Goal: Task Accomplishment & Management: Complete application form

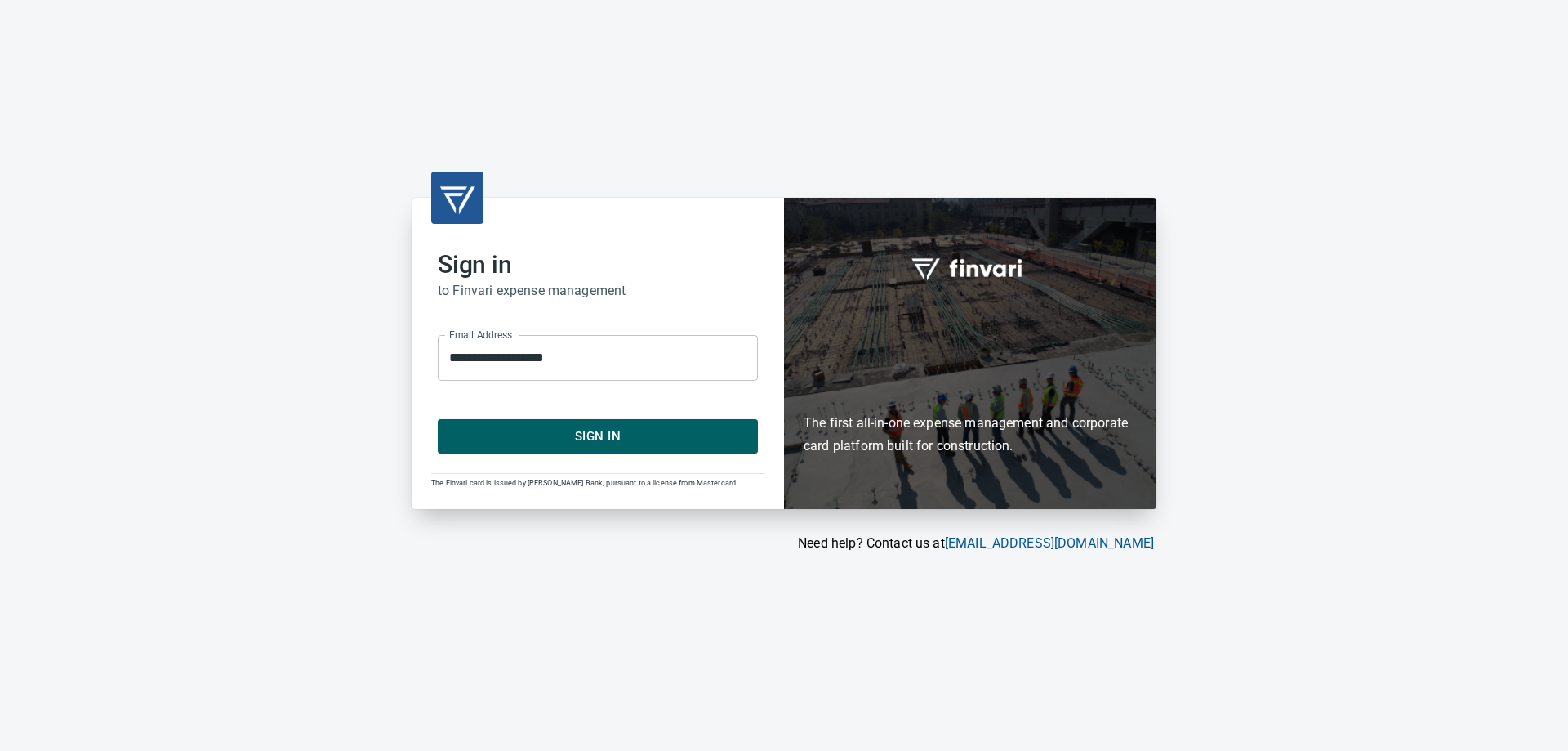
click at [572, 435] on span "Sign In" at bounding box center [597, 436] width 284 height 21
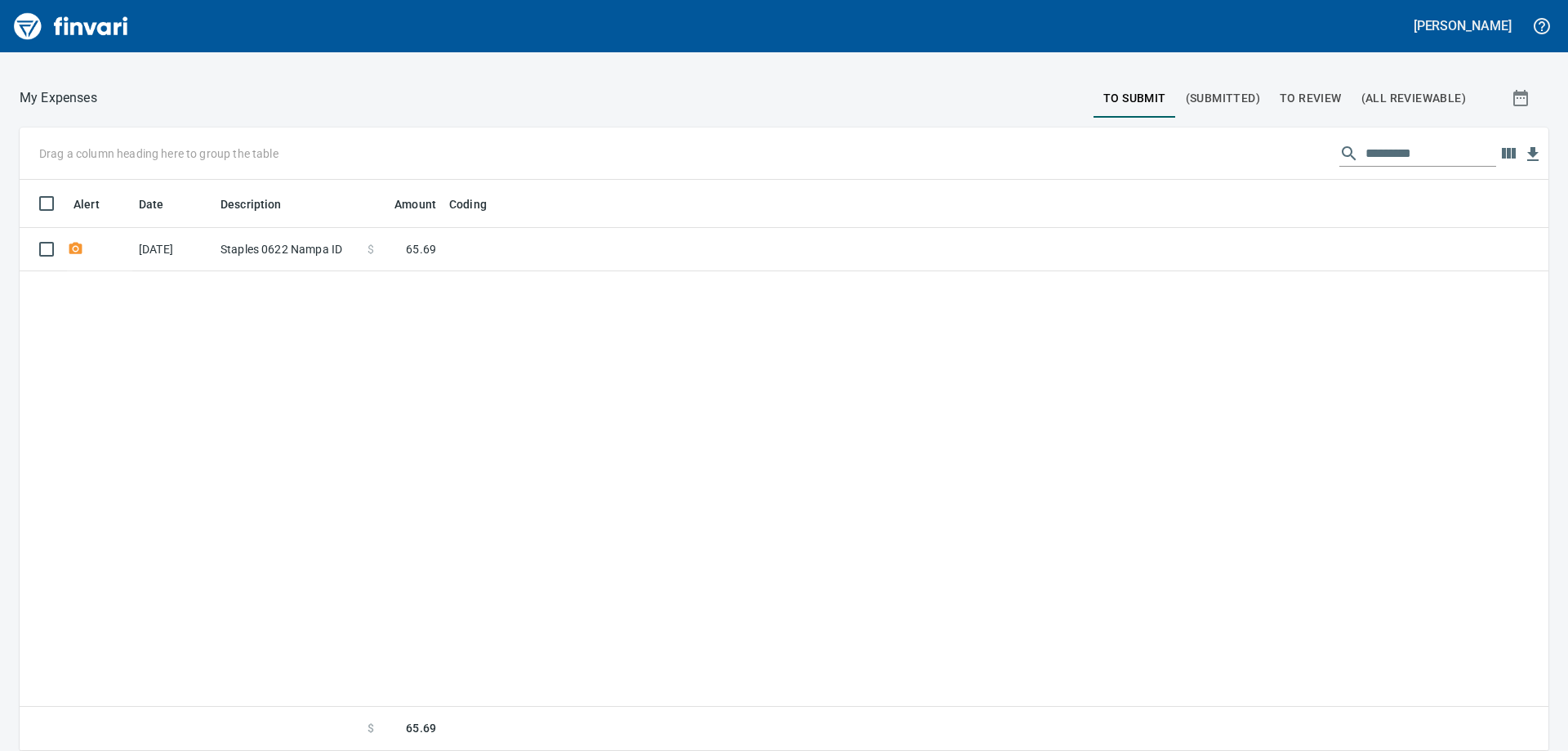
scroll to position [102, 0]
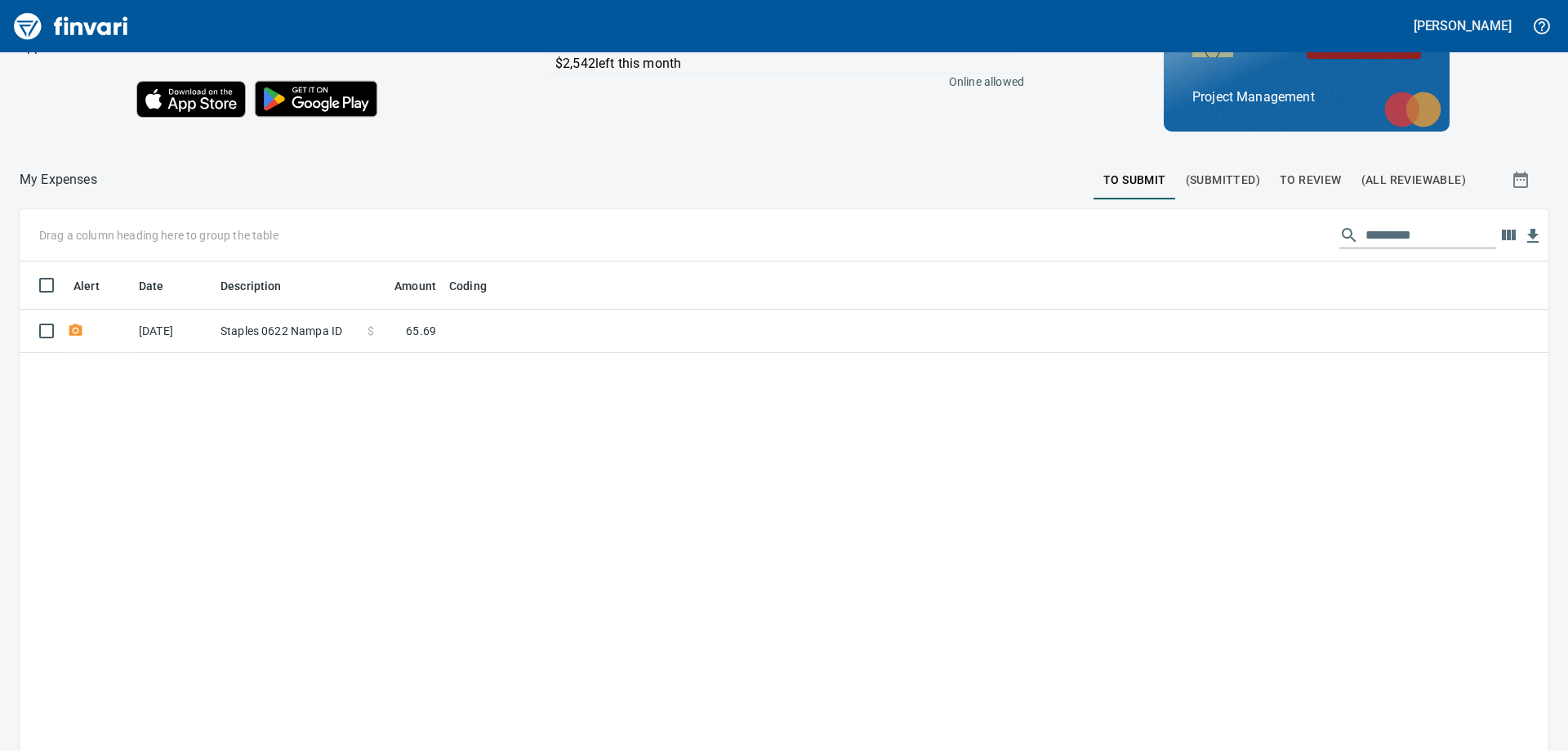
click at [1313, 178] on span "To Review" at bounding box center [1310, 180] width 62 height 20
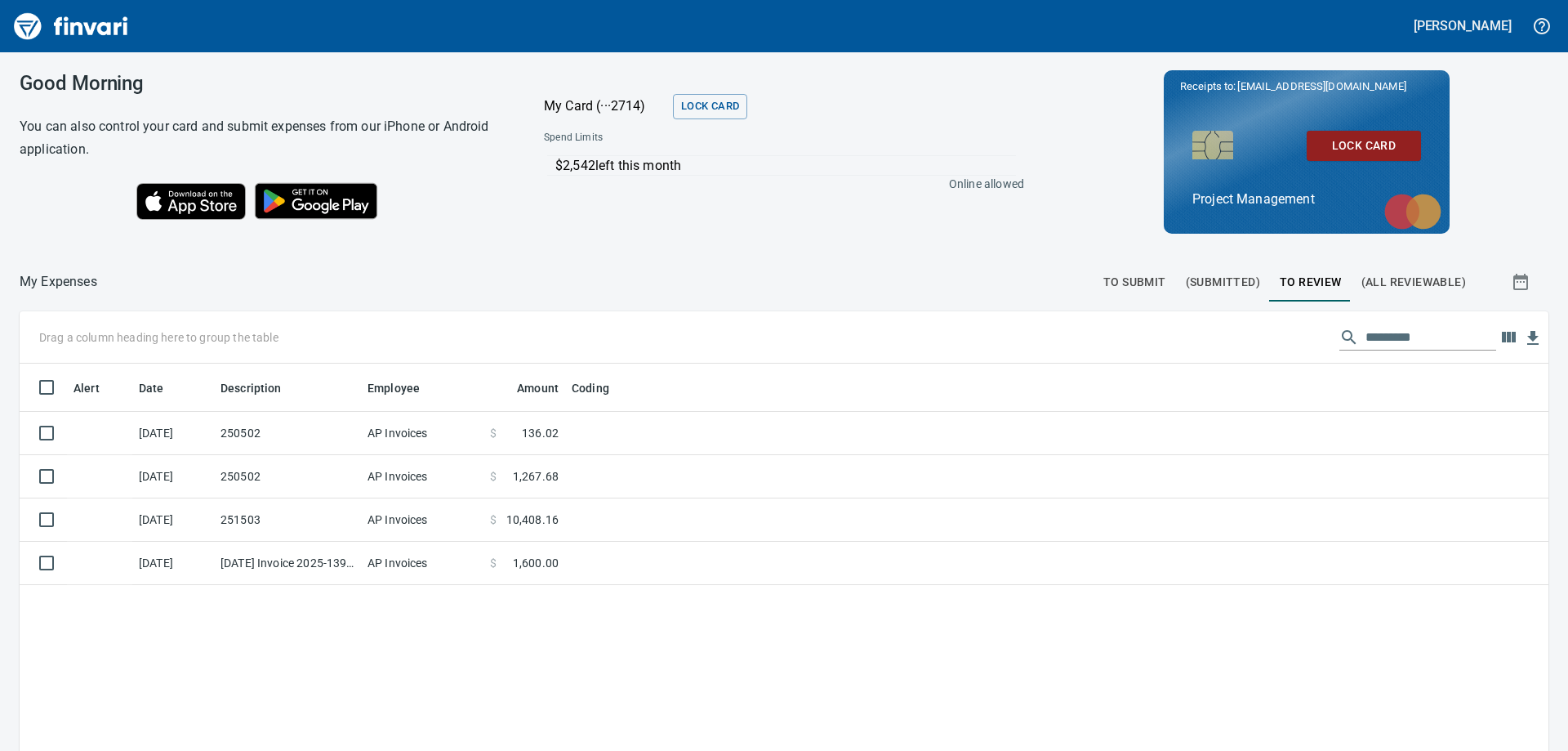
scroll to position [163, 0]
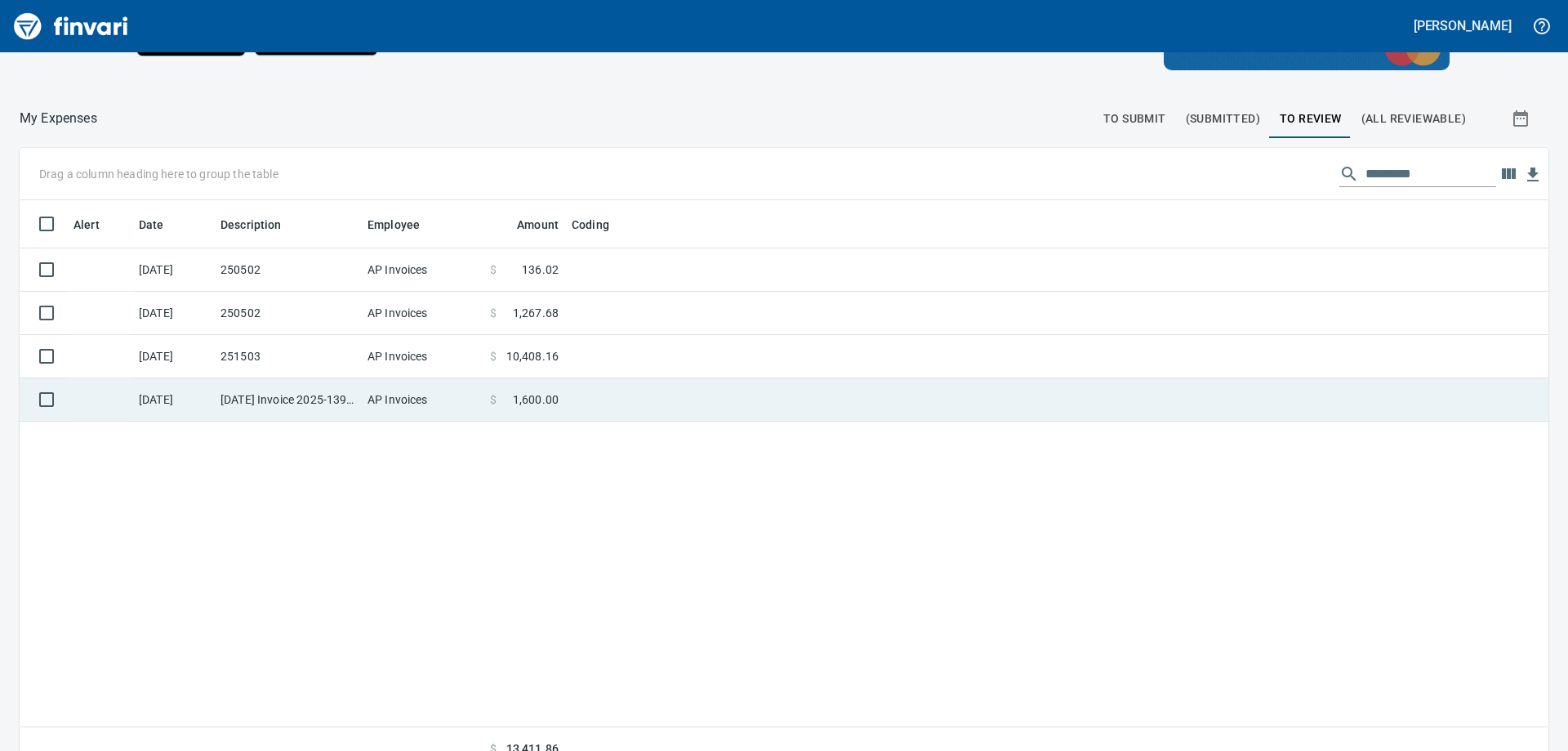
click at [327, 400] on td "[DATE] Invoice 2025-1393 from Superior Blasting Inc. (1-39728)" at bounding box center [287, 399] width 147 height 44
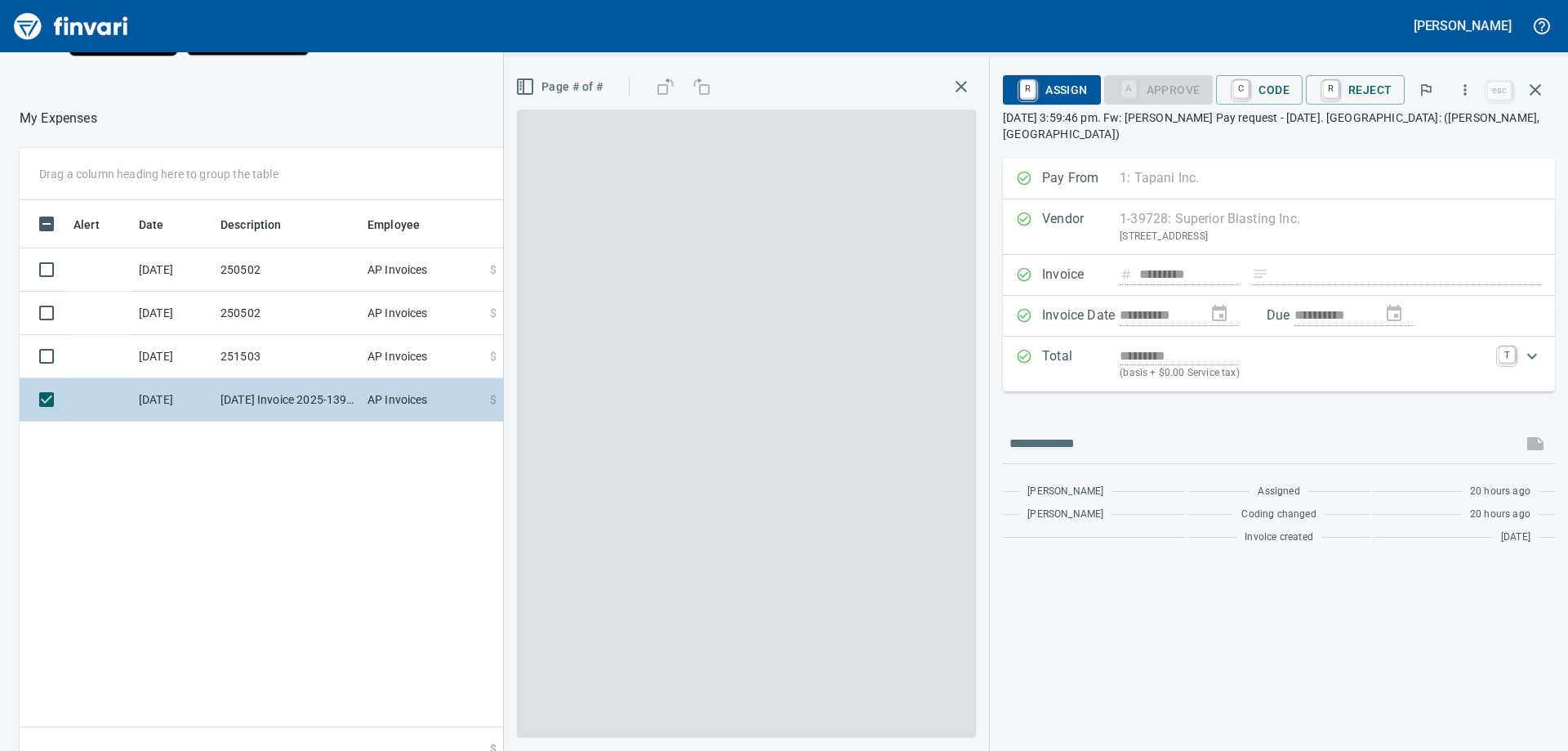
scroll to position [559, 1096]
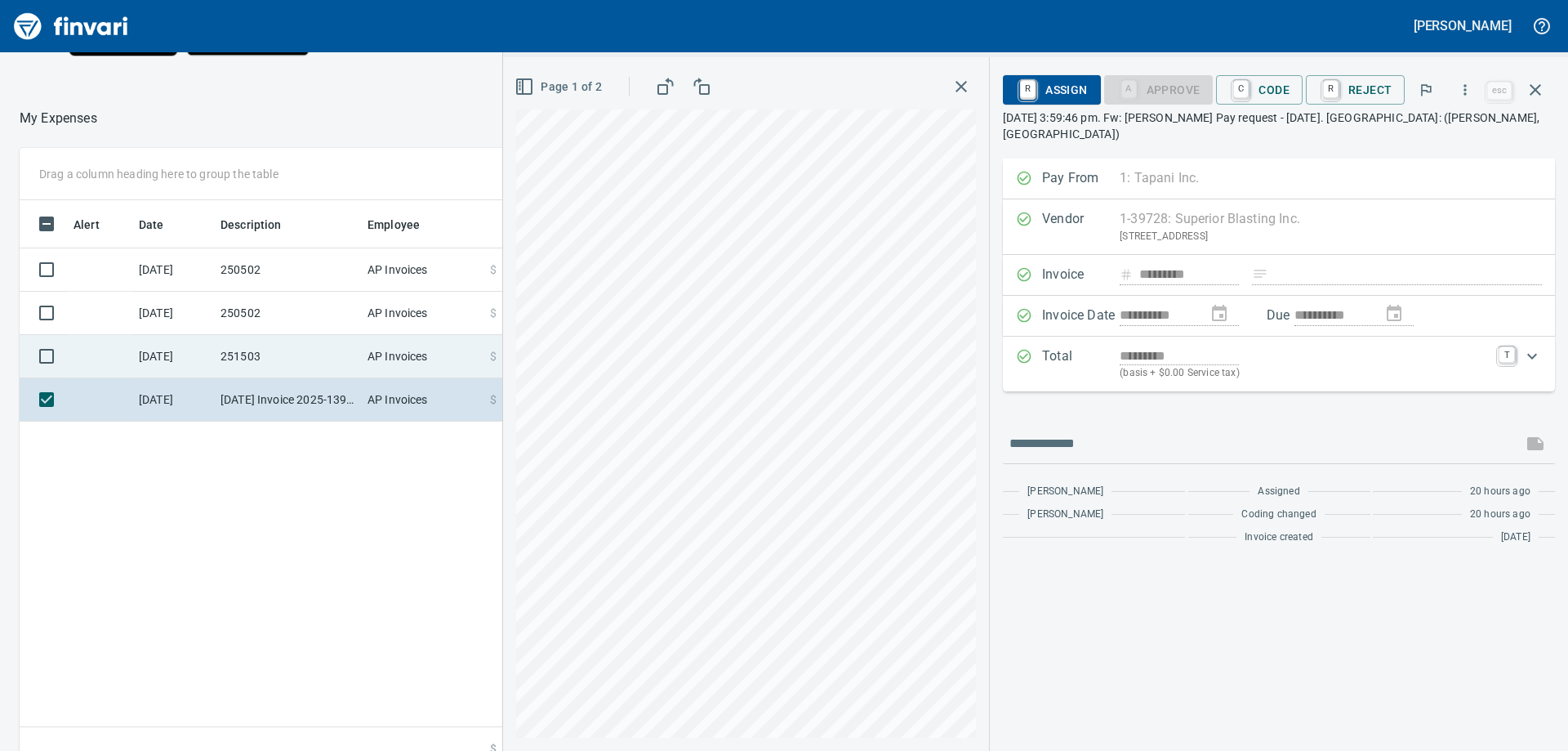
click at [287, 355] on td "251503" at bounding box center [287, 357] width 147 height 44
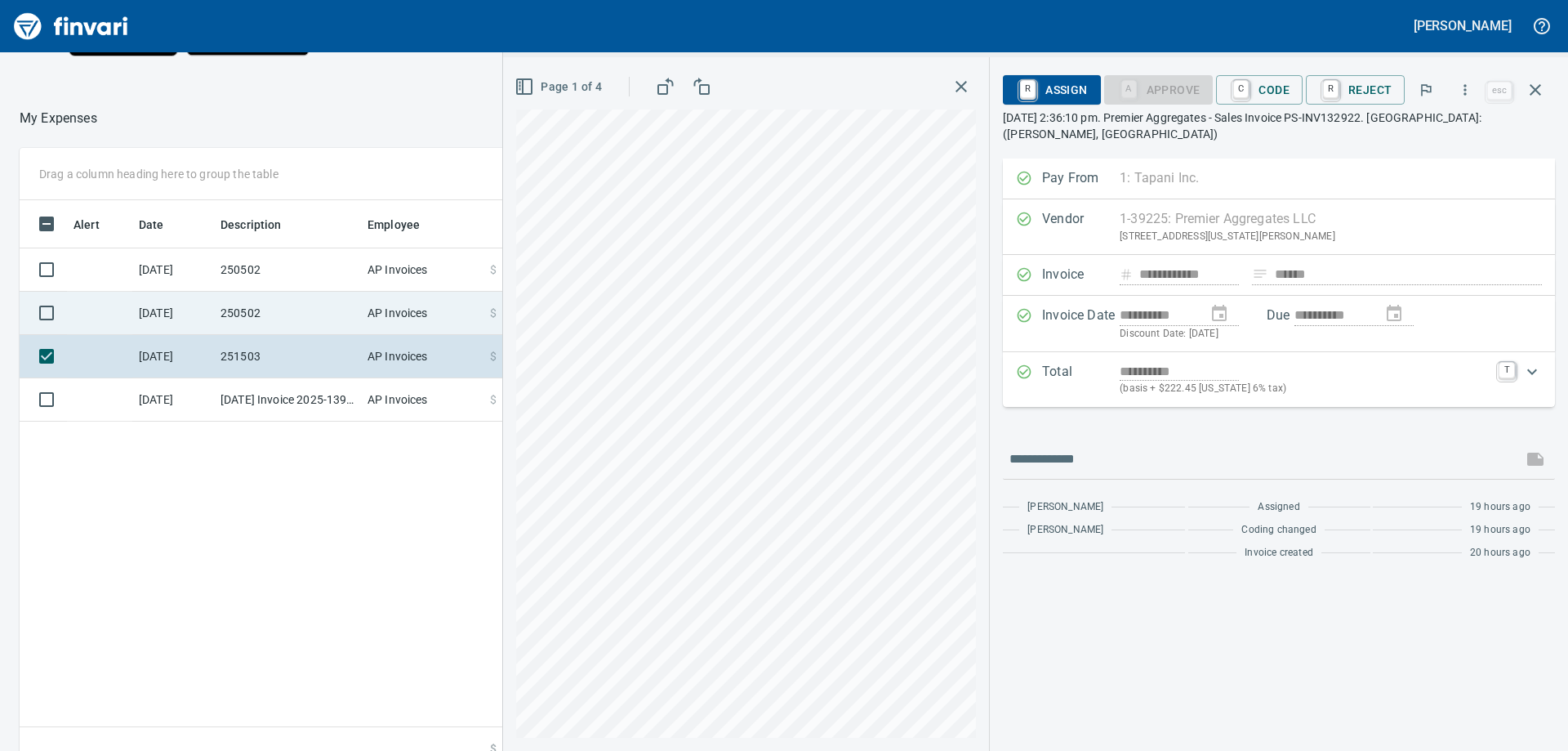
click at [306, 320] on td "250502" at bounding box center [287, 313] width 147 height 44
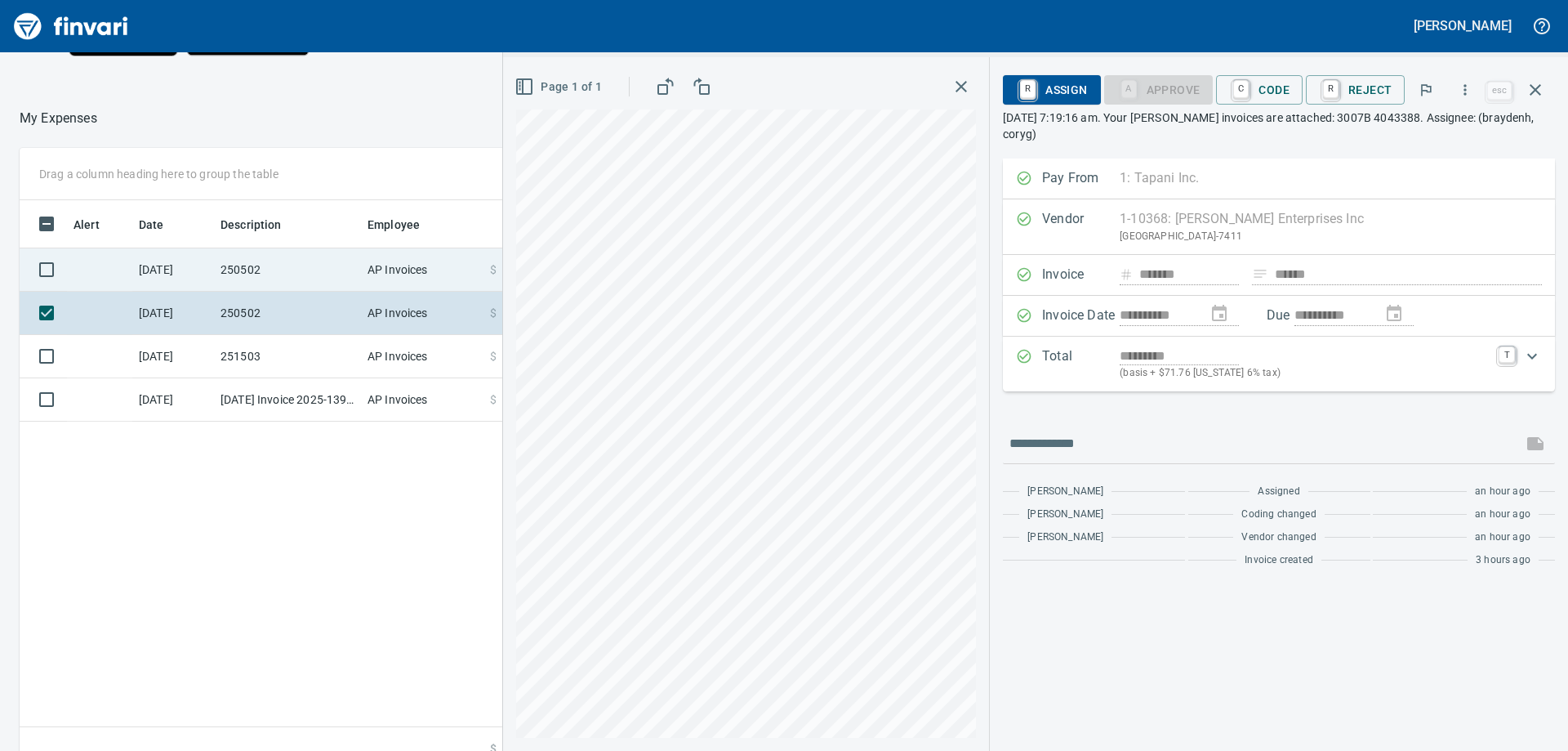
click at [306, 264] on td "250502" at bounding box center [287, 270] width 147 height 44
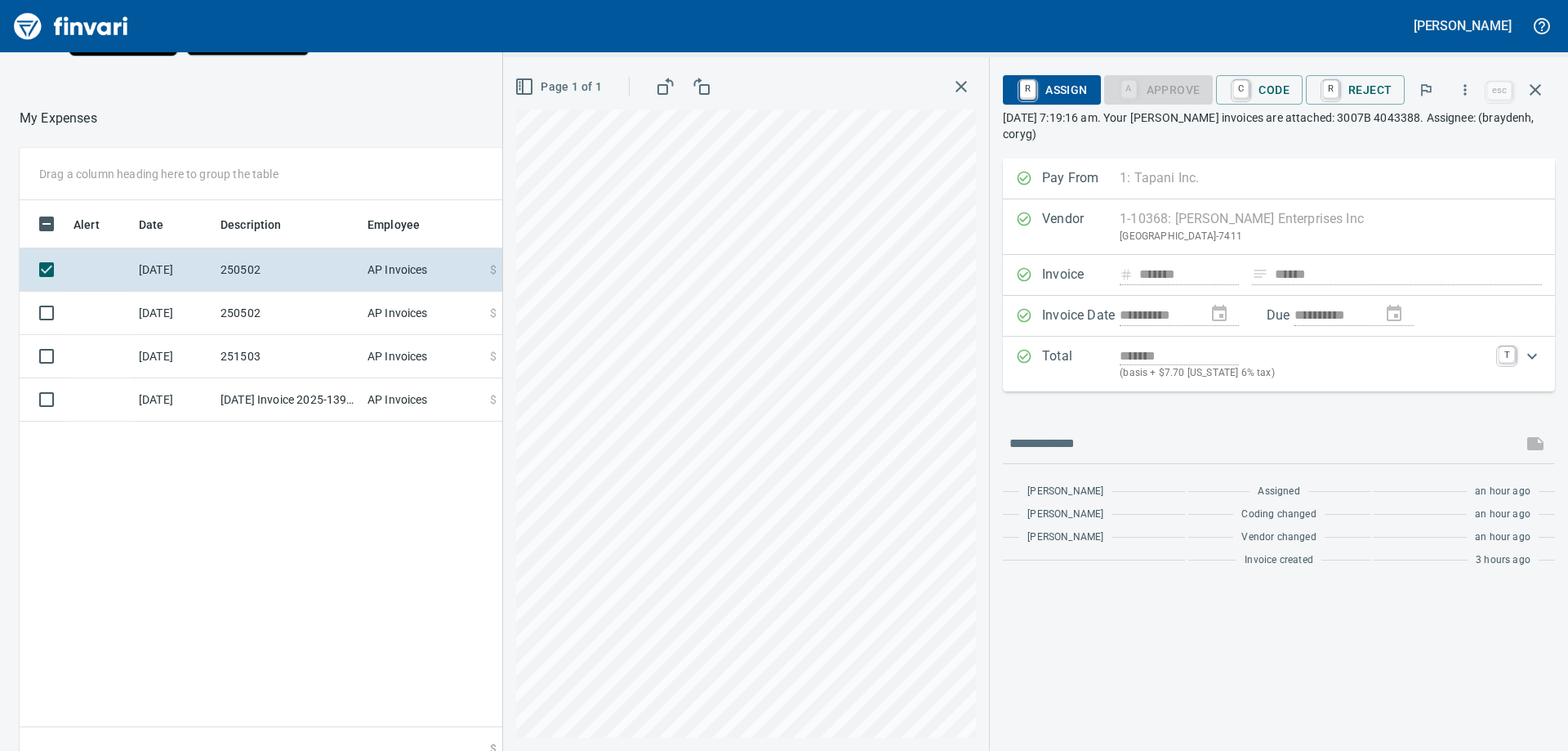
click at [375, 559] on div "Alert Date Description Employee Amount Coding [DATE] 250502 AP Invoices $ 136.0…" at bounding box center [580, 486] width 1121 height 572
click at [1542, 91] on icon "button" at bounding box center [1535, 90] width 20 height 20
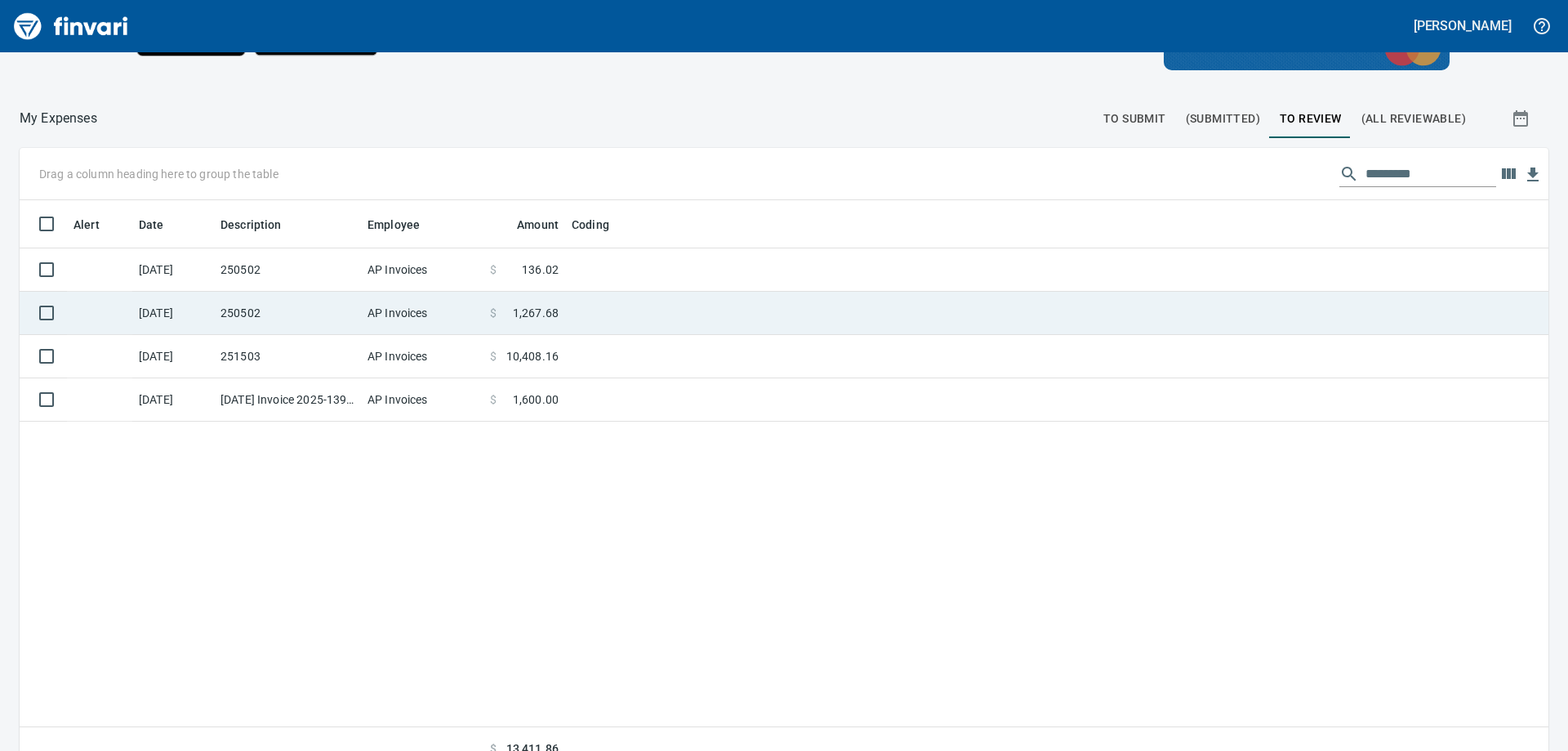
scroll to position [559, 1505]
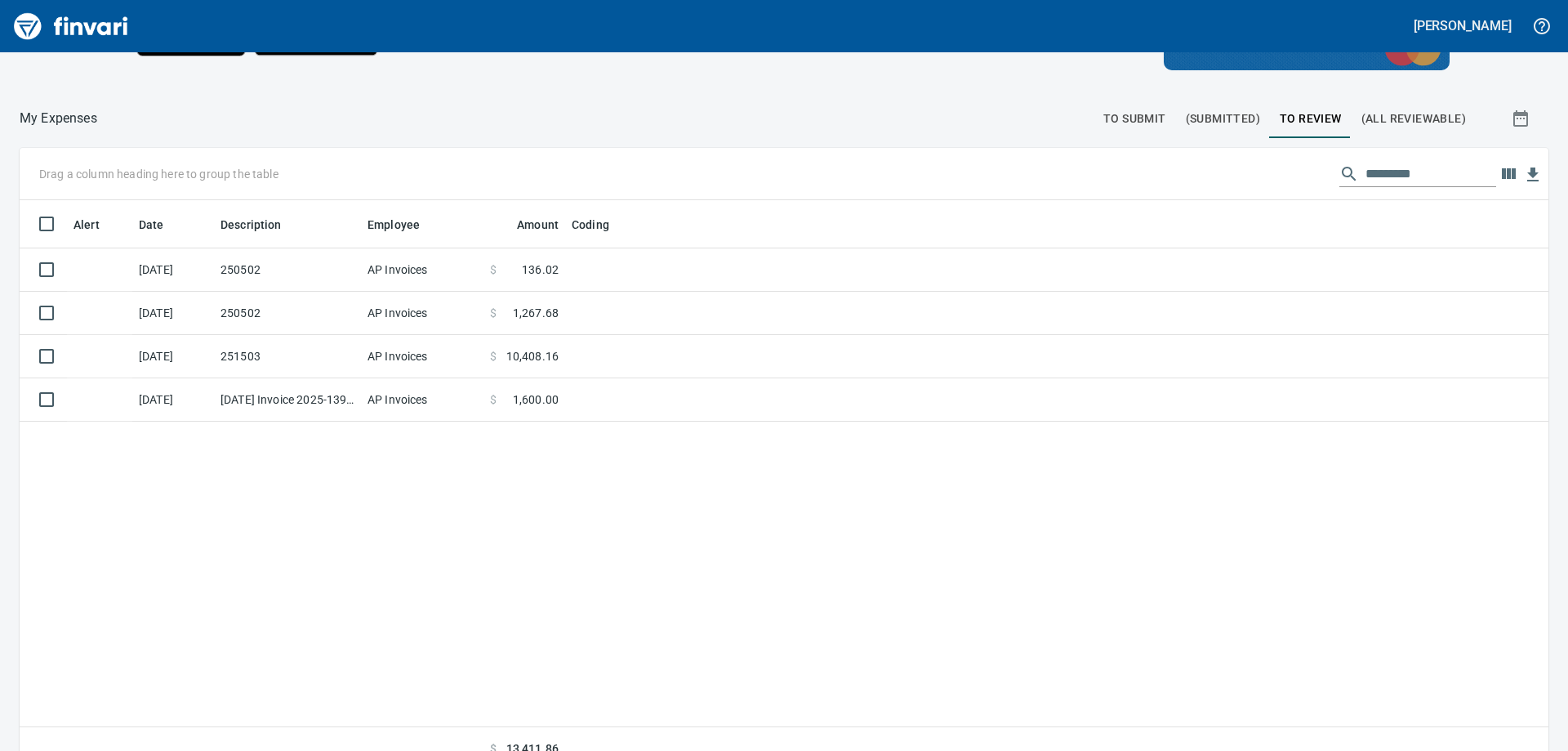
click at [584, 500] on div "Alert Date Description Employee Amount Coding [DATE] 250502 AP Invoices $ 136.0…" at bounding box center [784, 486] width 1529 height 572
click at [1129, 126] on button "To Submit" at bounding box center [1135, 119] width 83 height 39
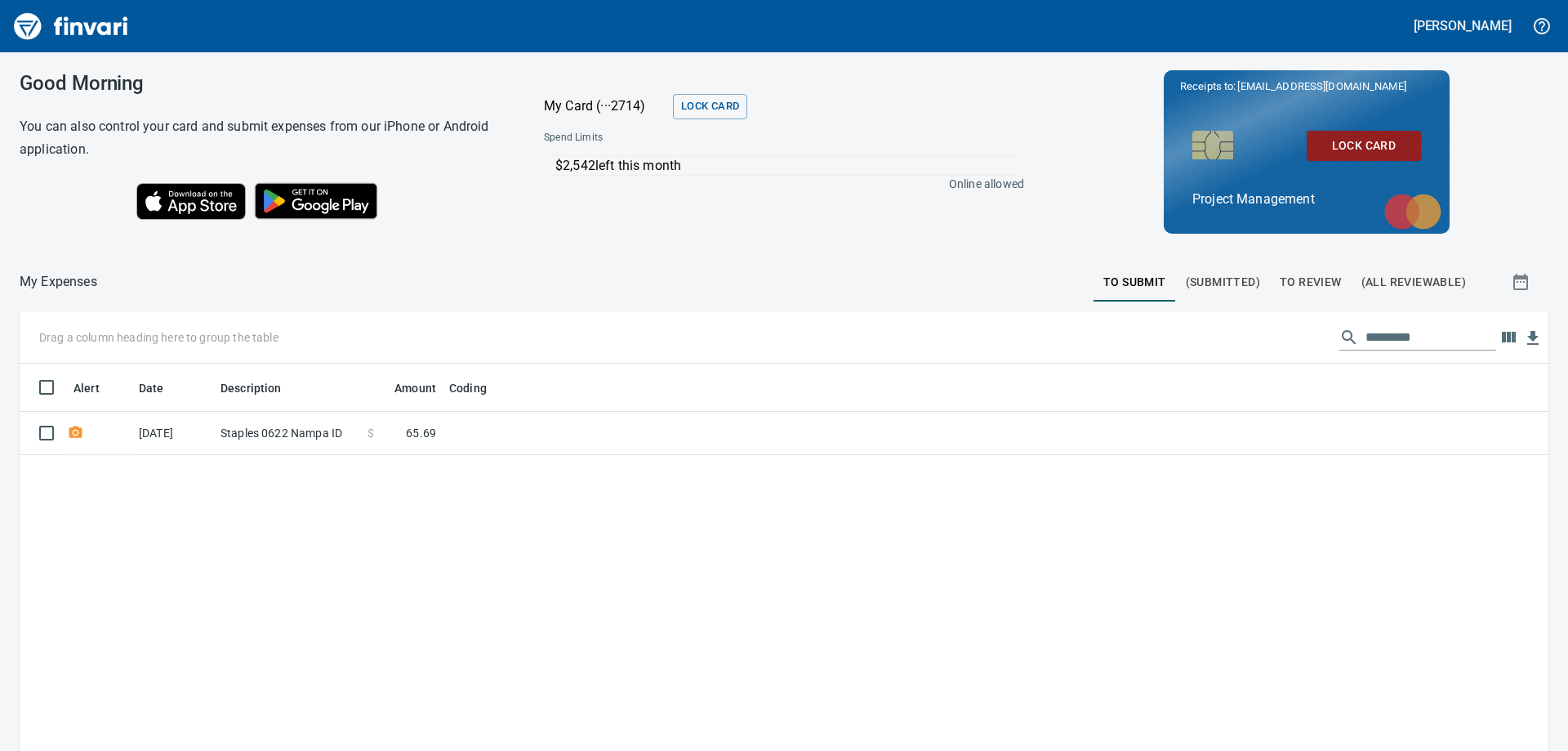
scroll to position [559, 1505]
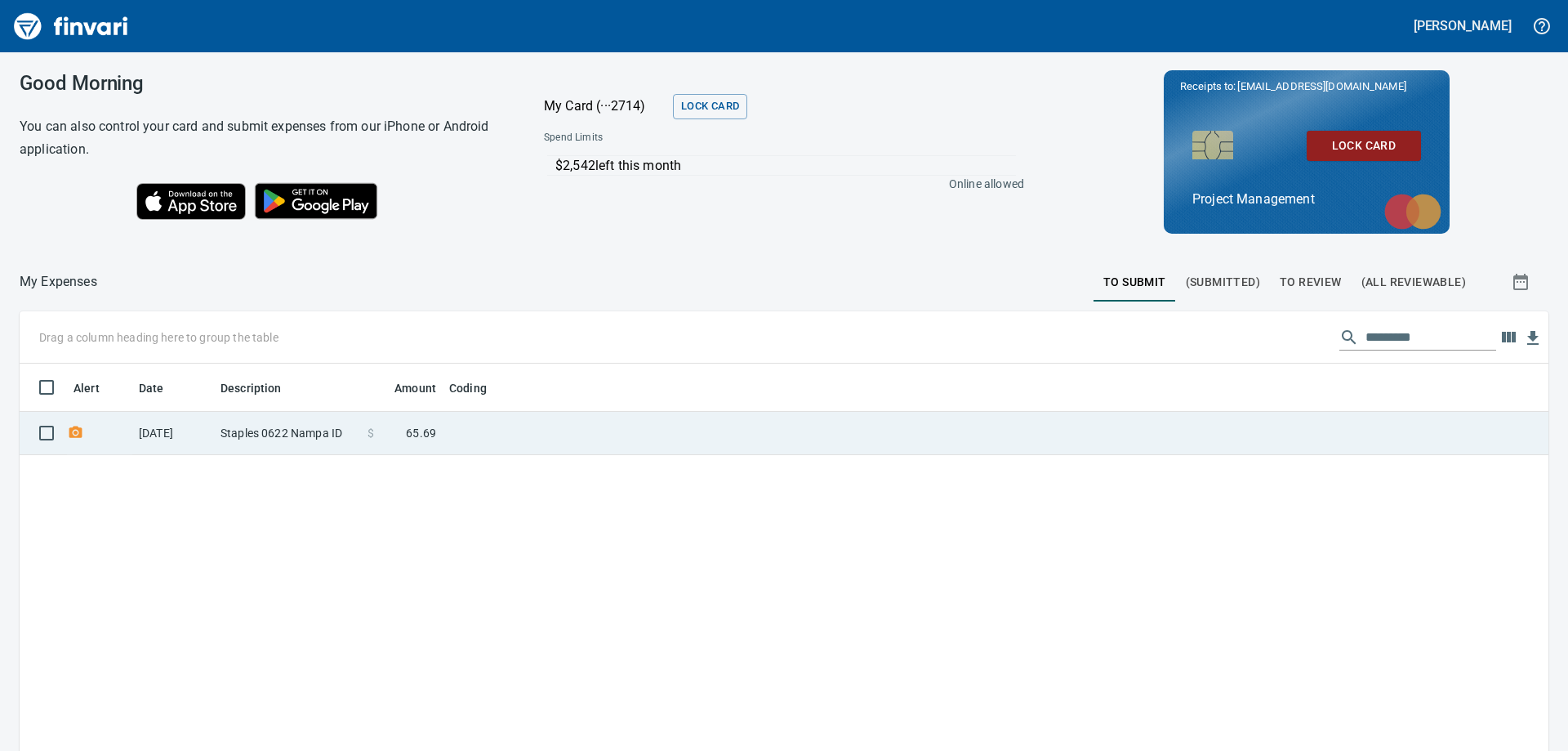
click at [299, 436] on td "Staples 0622 Nampa ID" at bounding box center [287, 434] width 147 height 44
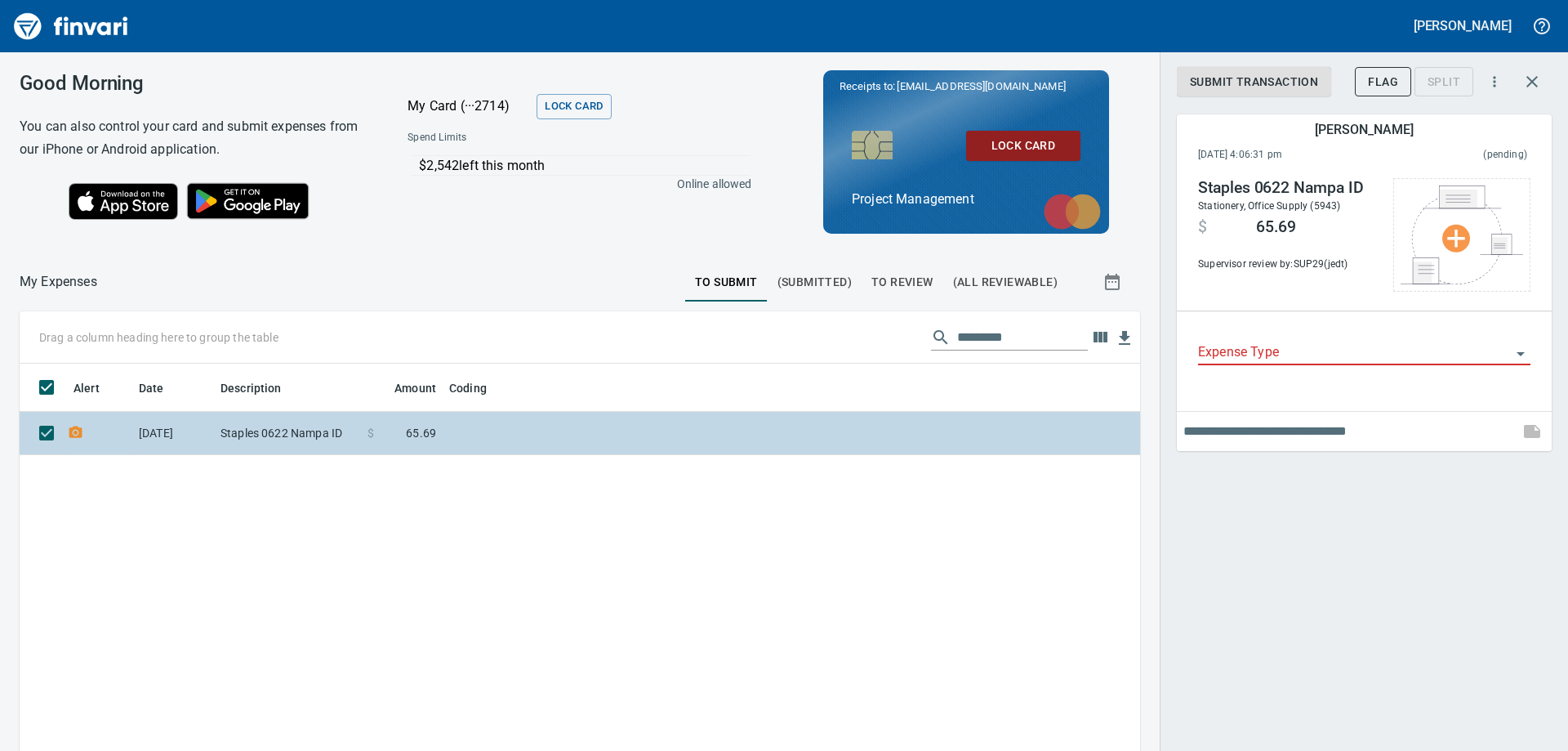
scroll to position [559, 1096]
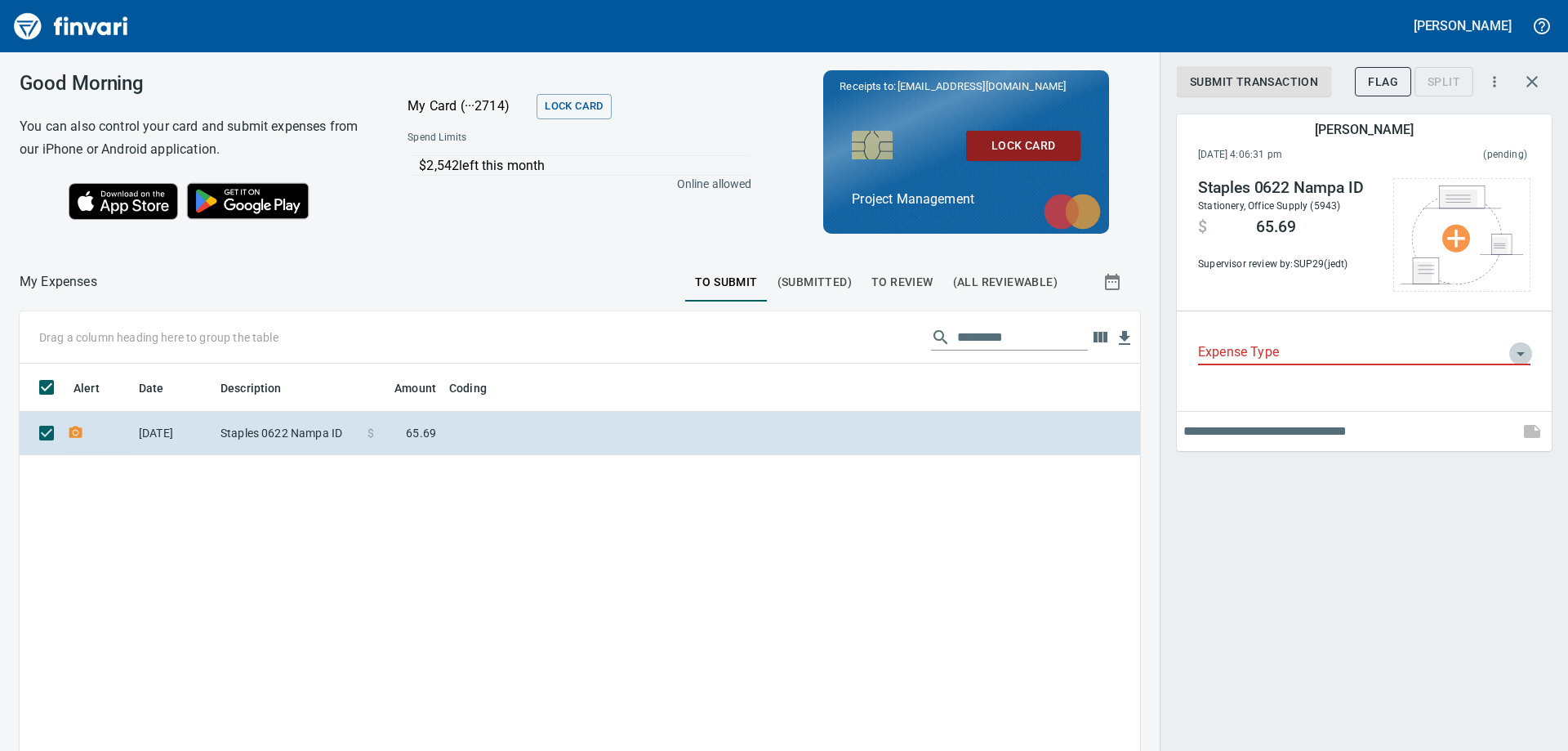
click at [1523, 352] on icon "Open" at bounding box center [1520, 353] width 20 height 20
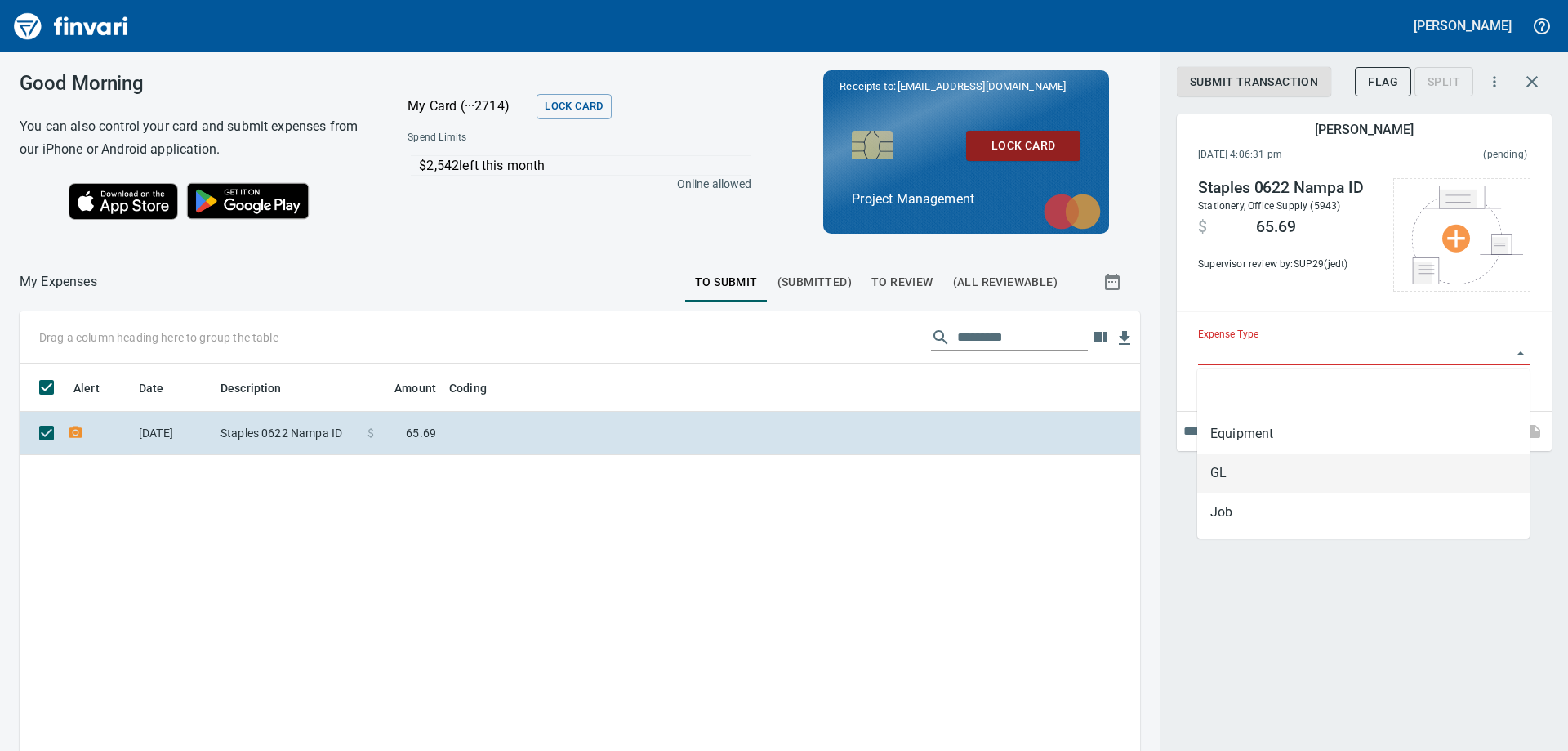
click at [1222, 475] on li "GL" at bounding box center [1364, 473] width 333 height 39
type input "**"
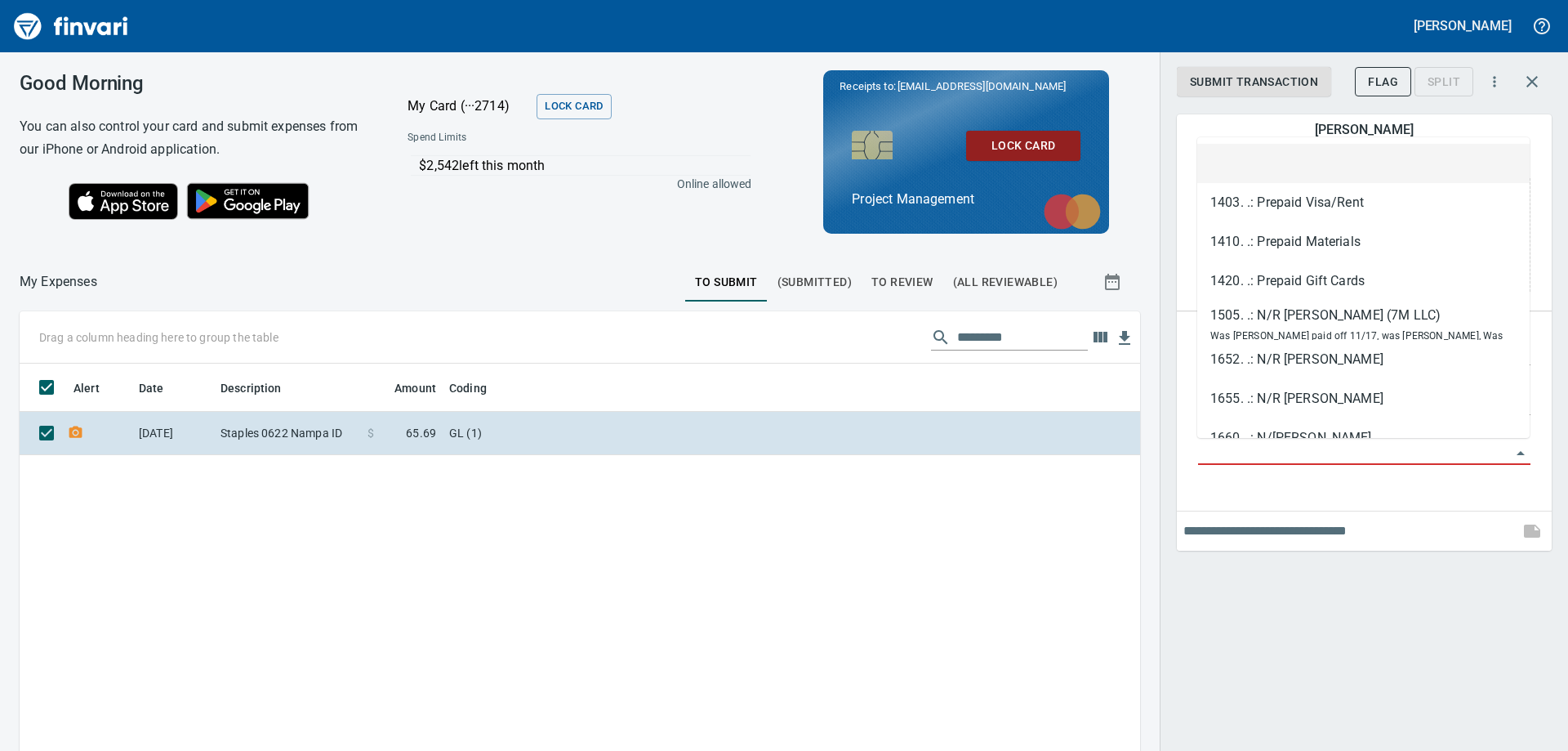
click at [1289, 453] on input "GL Account" at bounding box center [1355, 452] width 313 height 23
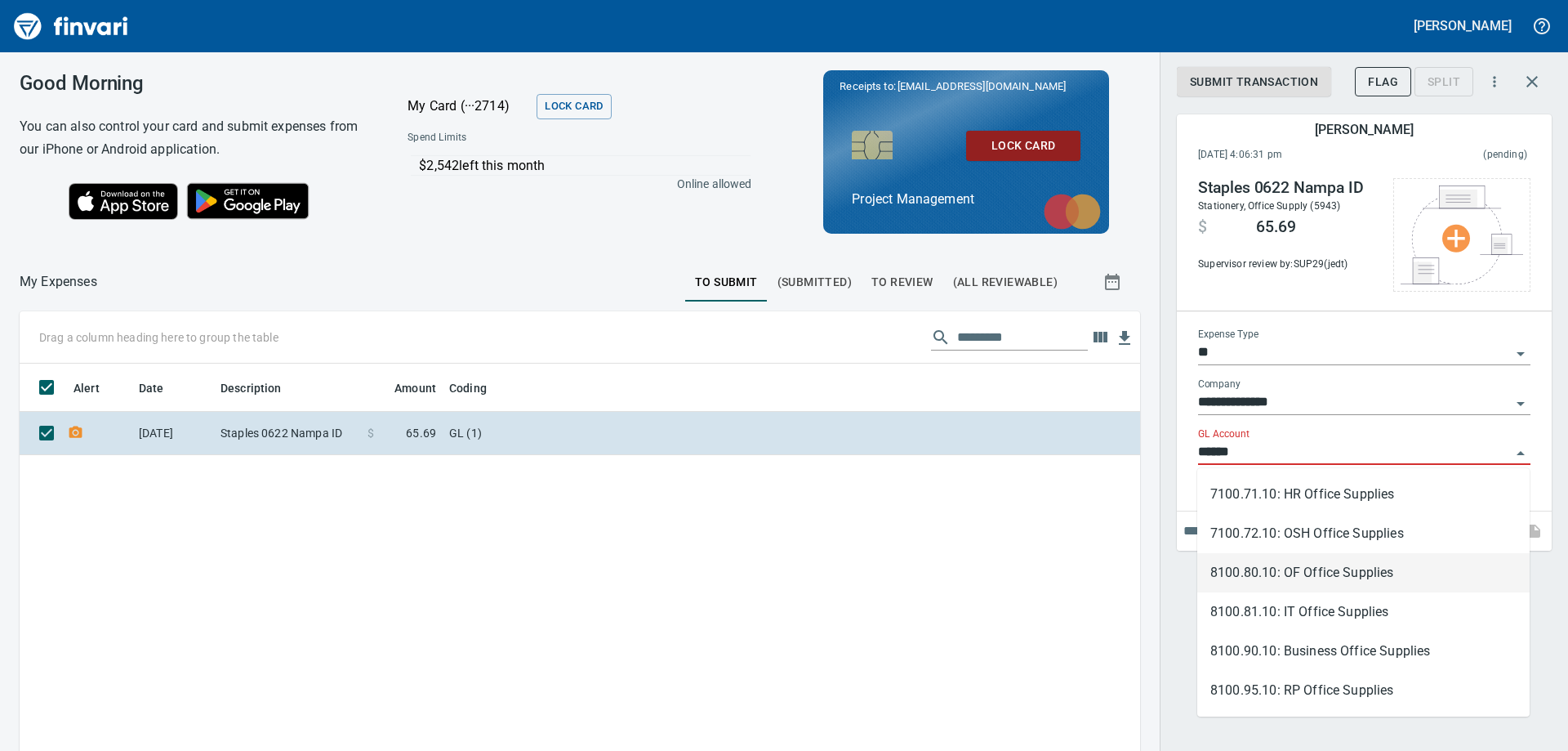
click at [1276, 571] on li "8100.80.10: OF Office Supplies" at bounding box center [1364, 573] width 333 height 39
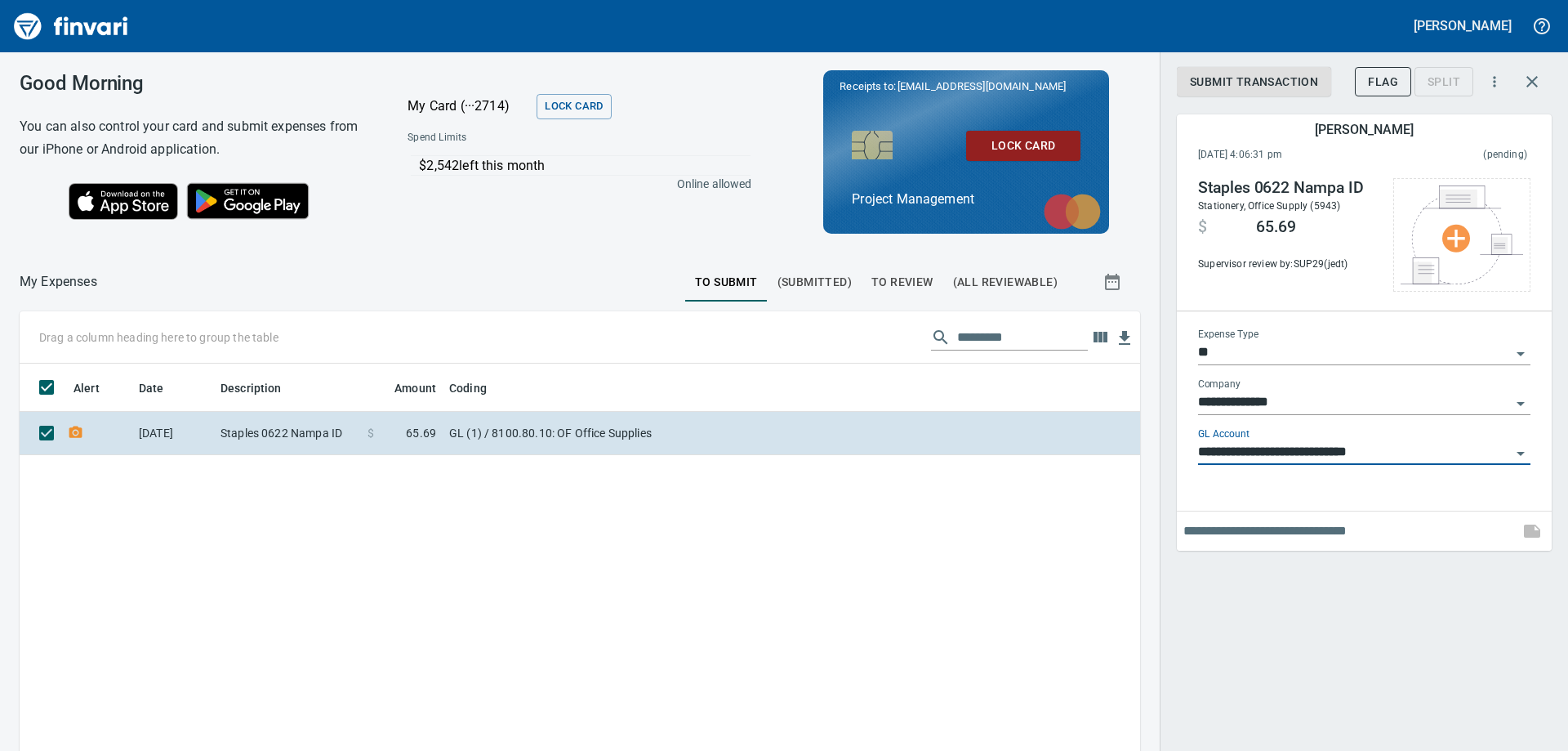
type input "**********"
click at [1286, 533] on input "text" at bounding box center [1348, 531] width 329 height 26
type input "**********"
click at [1262, 82] on span "Submit Transaction" at bounding box center [1254, 82] width 128 height 20
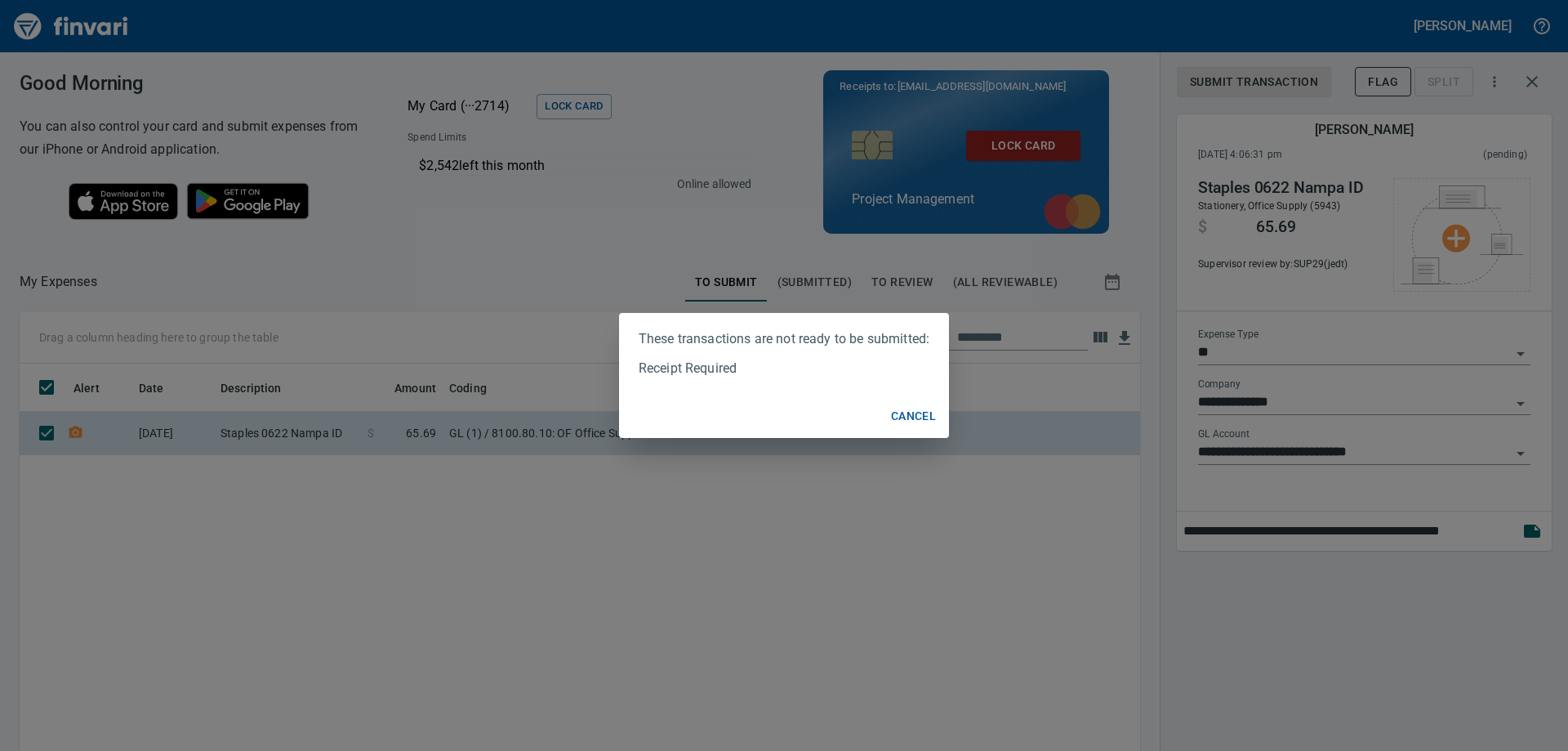
click at [922, 408] on span "Cancel" at bounding box center [914, 416] width 45 height 20
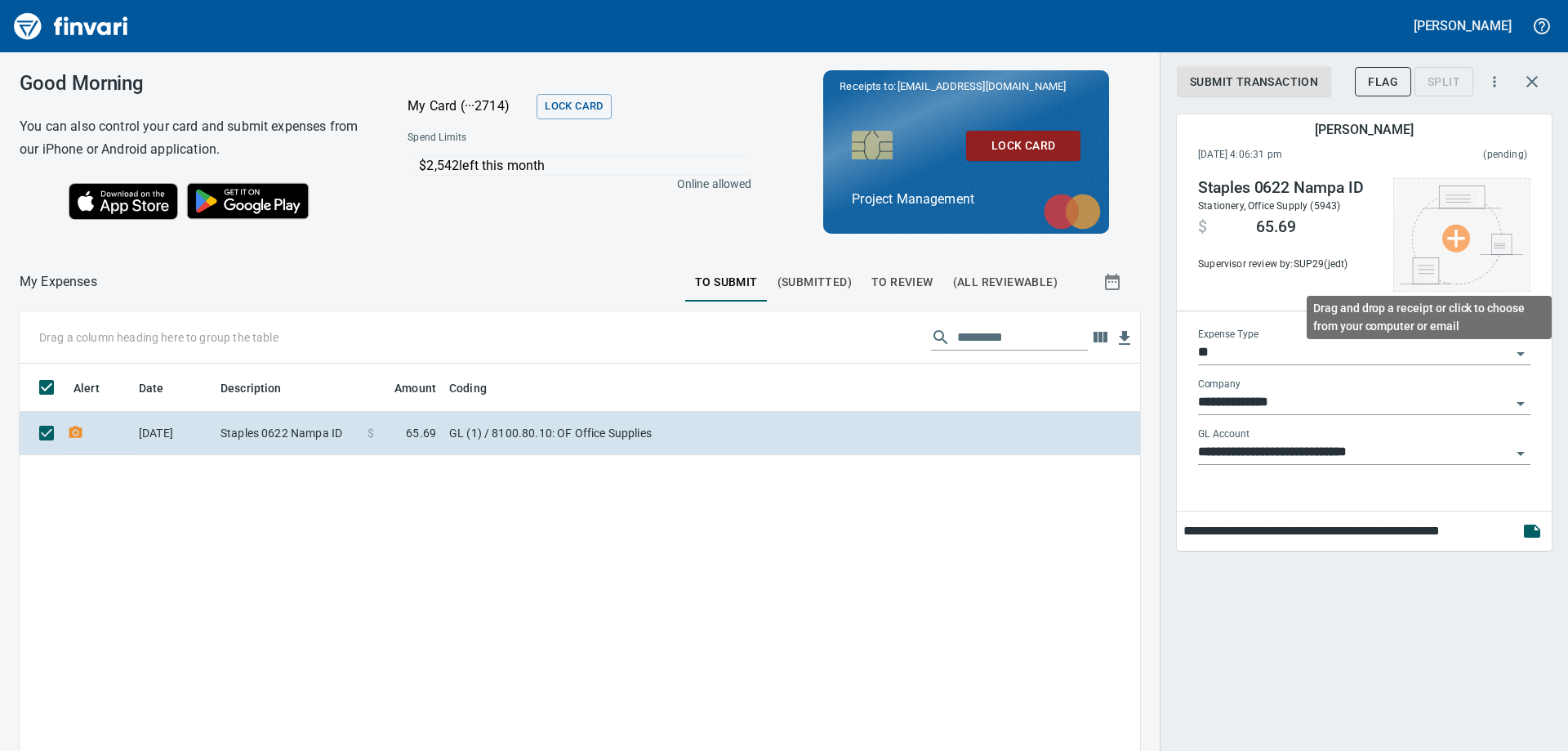
click at [1458, 240] on img at bounding box center [1462, 235] width 123 height 99
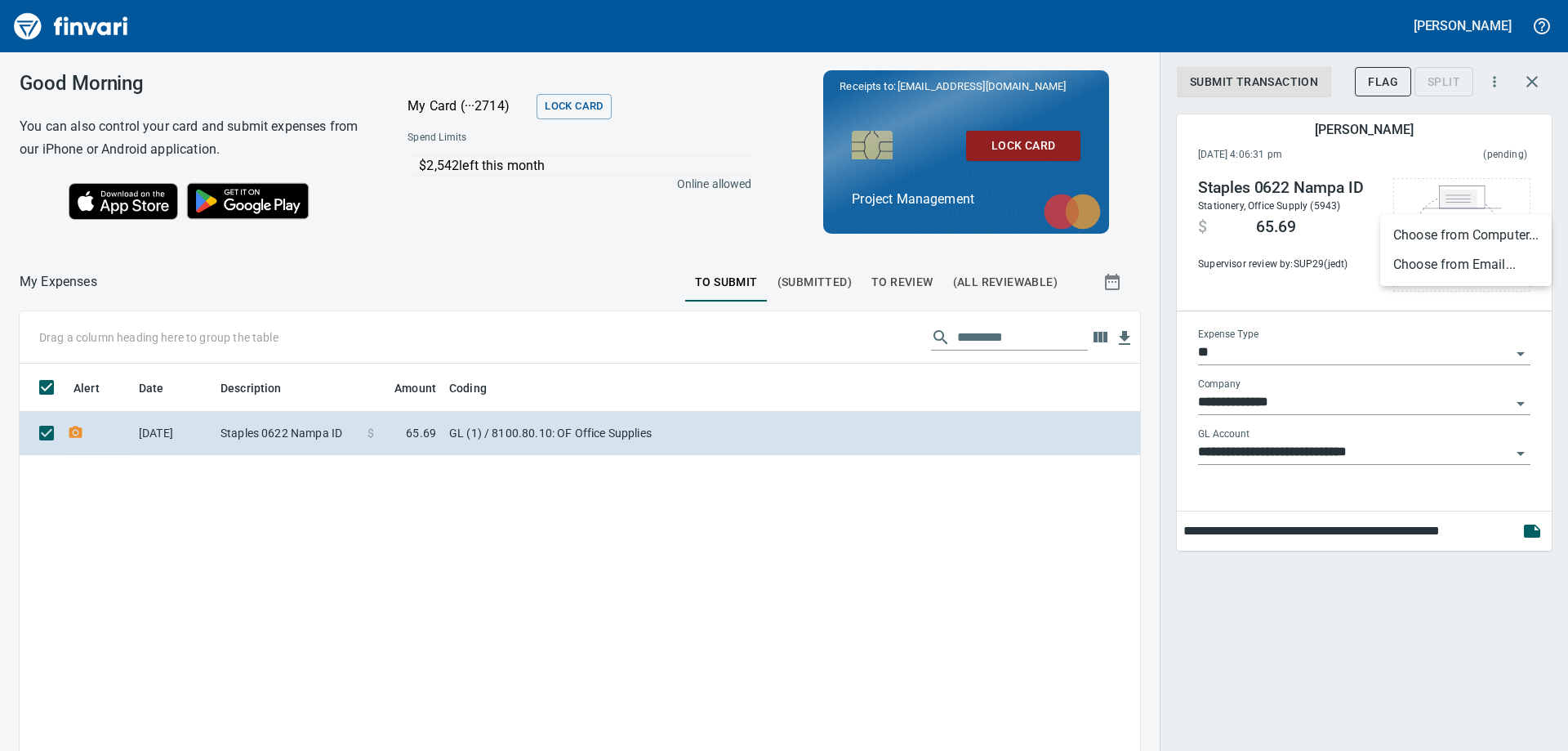
click at [1422, 152] on div at bounding box center [784, 376] width 1568 height 751
click at [1530, 83] on icon "button" at bounding box center [1531, 81] width 11 height 11
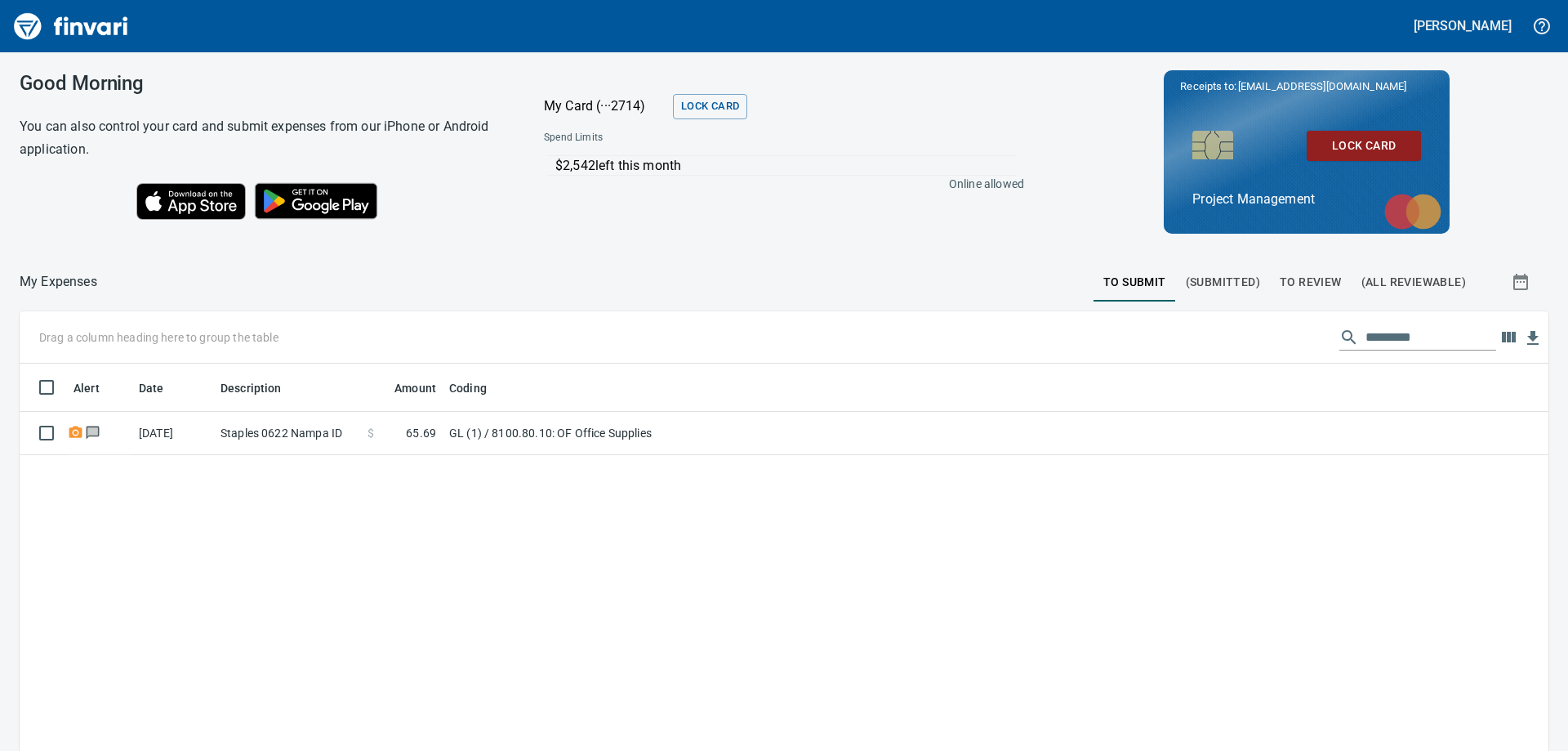
scroll to position [559, 1505]
